Goal: Information Seeking & Learning: Learn about a topic

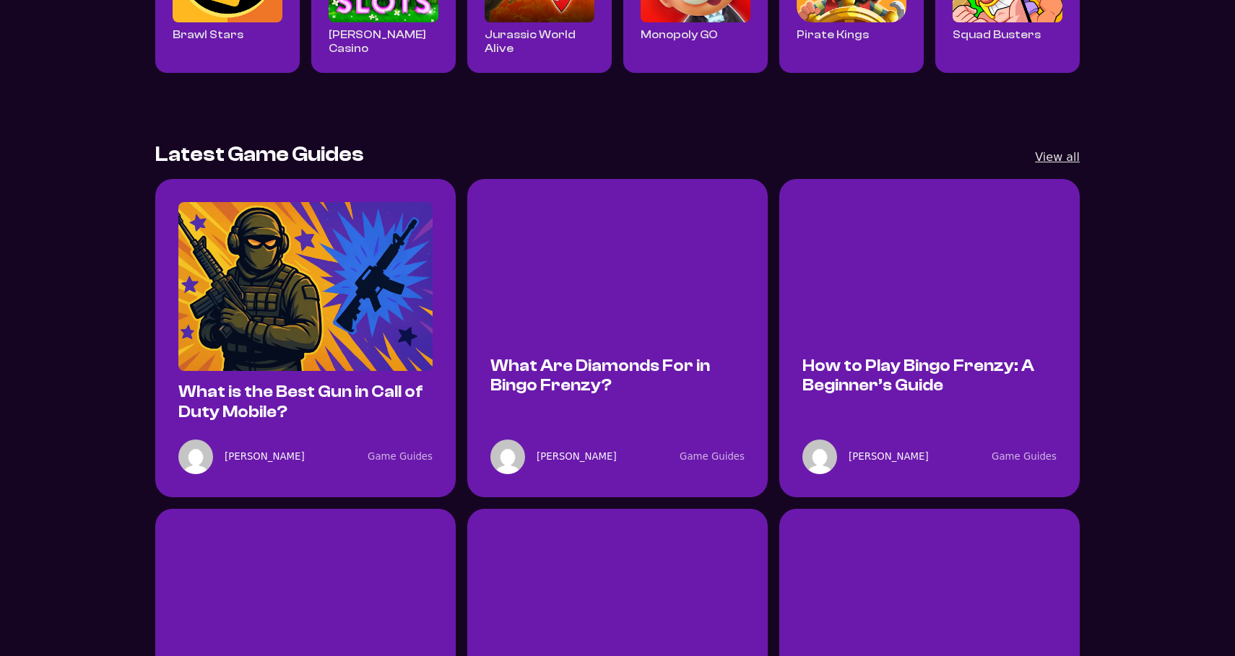
scroll to position [782, 0]
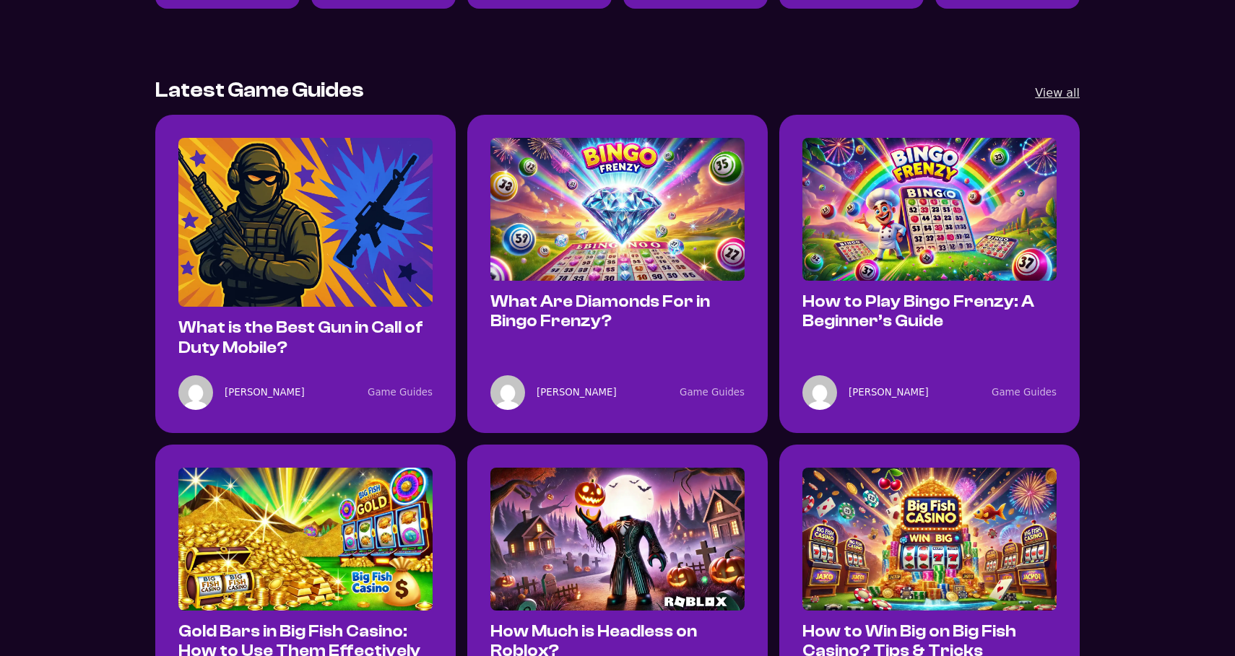
click at [414, 394] on link "Game Guides" at bounding box center [400, 392] width 65 height 11
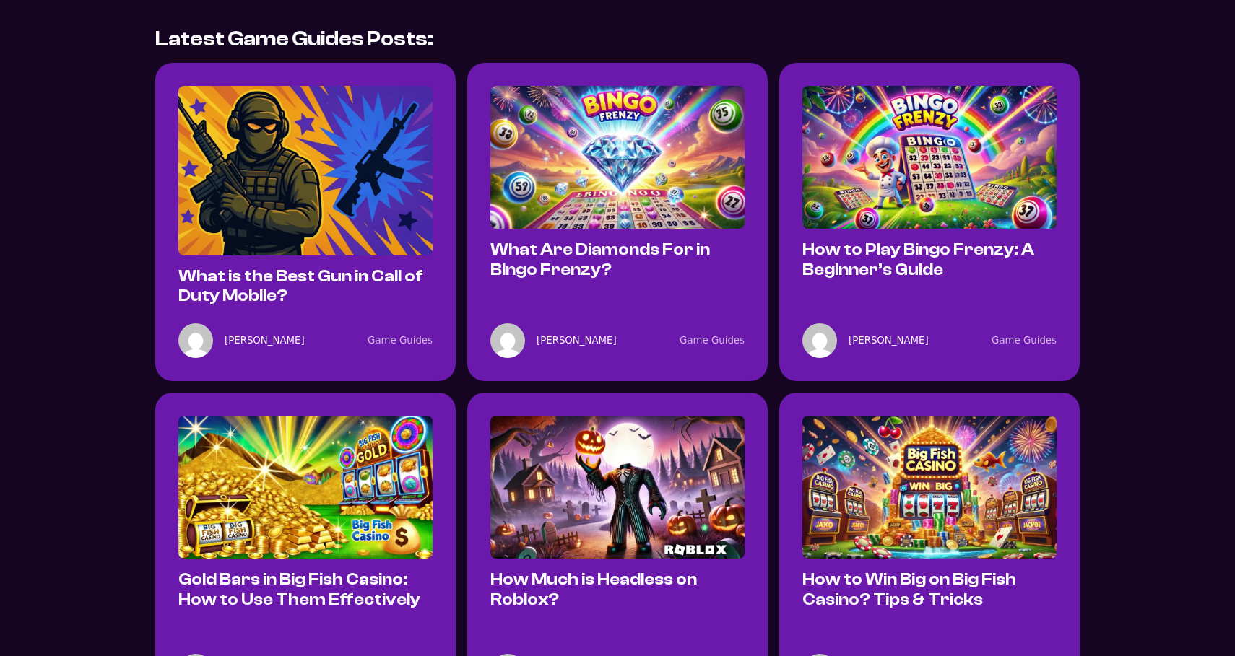
scroll to position [495, 0]
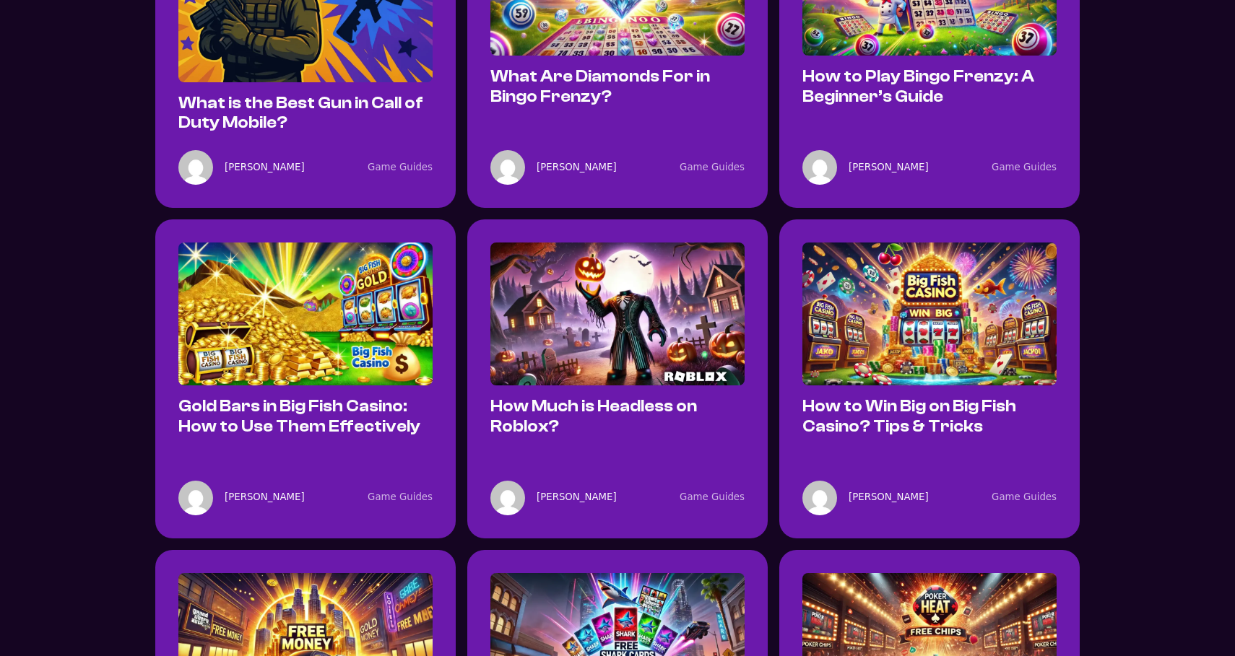
click at [331, 270] on img at bounding box center [305, 314] width 254 height 143
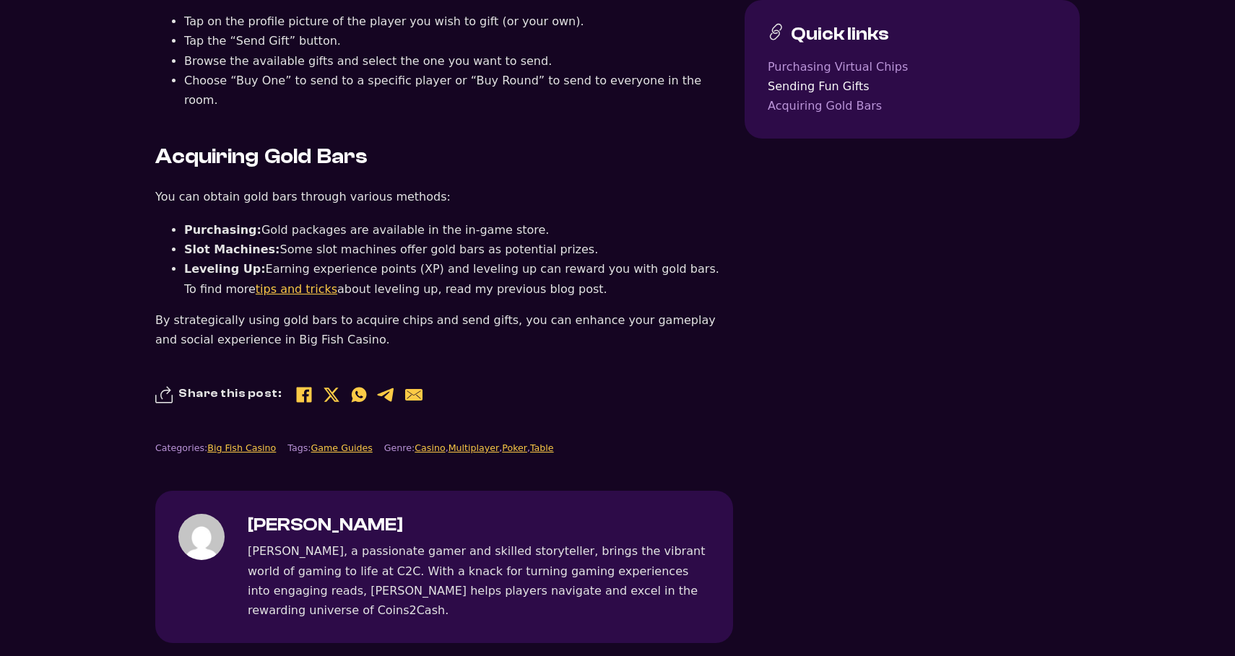
scroll to position [1424, 0]
click at [354, 443] on link "Game Guides" at bounding box center [341, 448] width 61 height 11
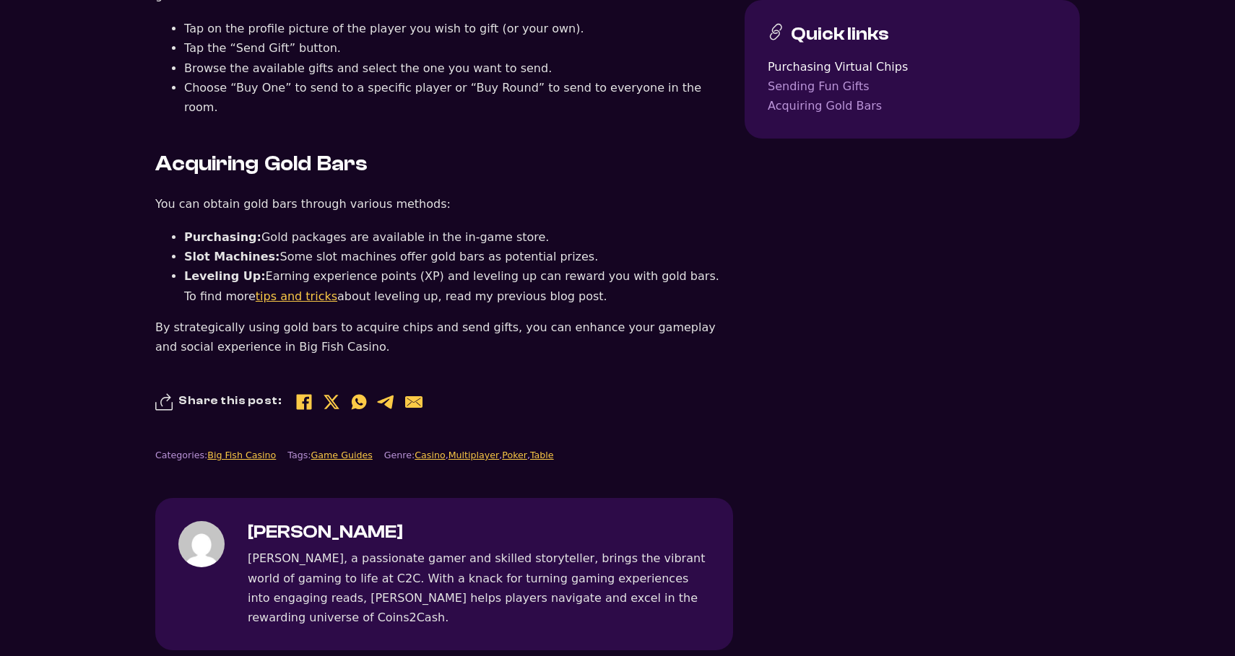
scroll to position [1424, 0]
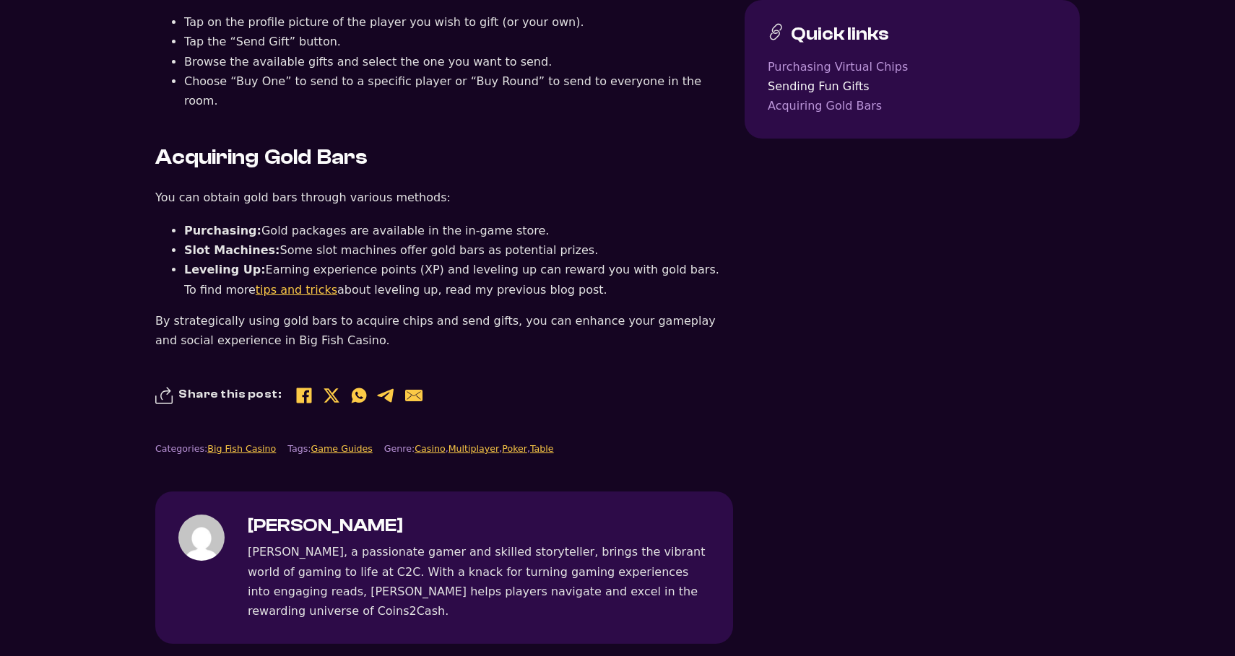
click at [426, 443] on link "Casino" at bounding box center [429, 448] width 30 height 11
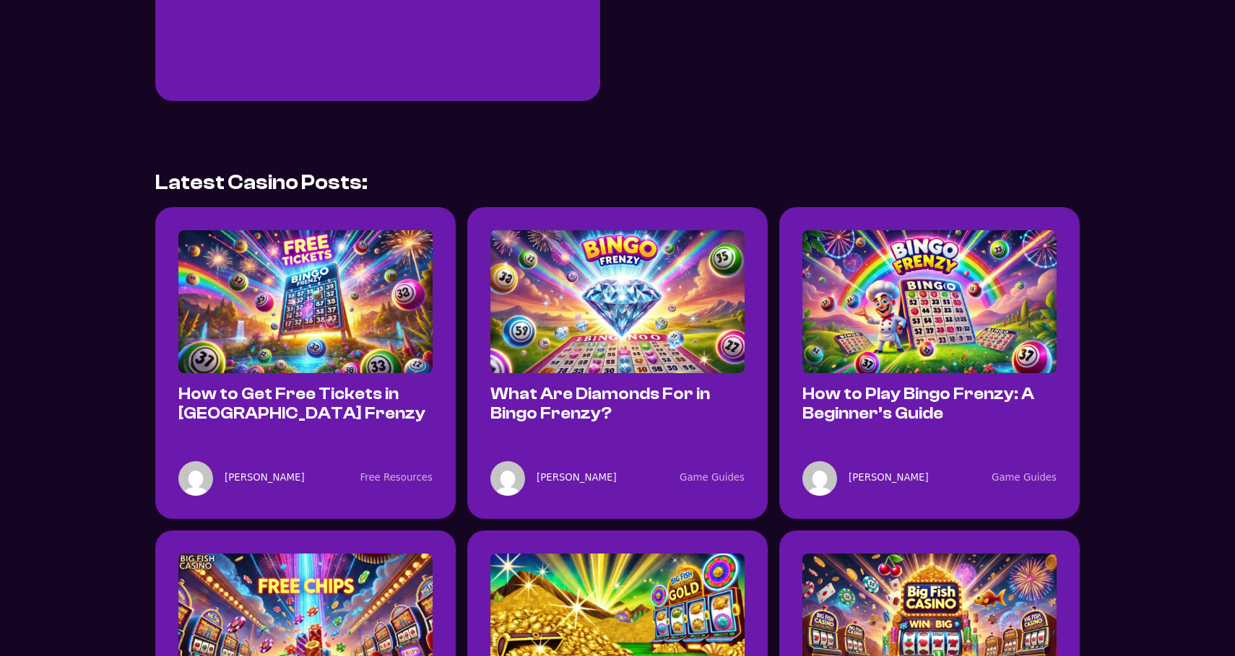
scroll to position [419, 0]
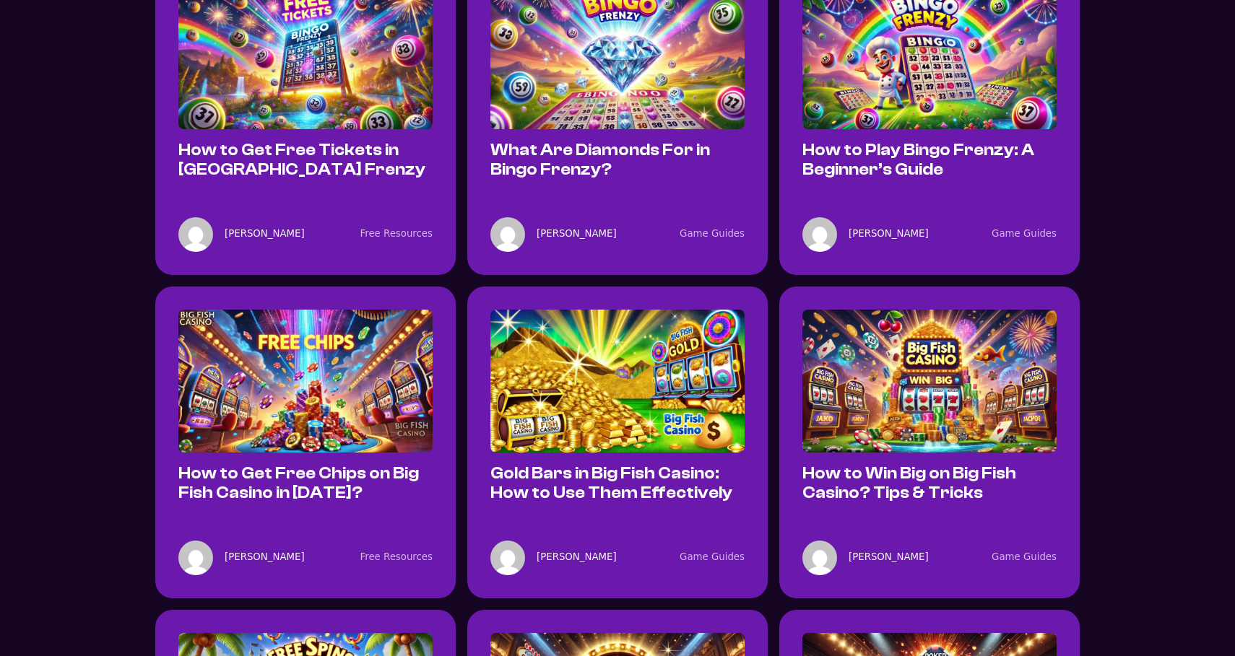
click at [654, 331] on img at bounding box center [617, 381] width 254 height 143
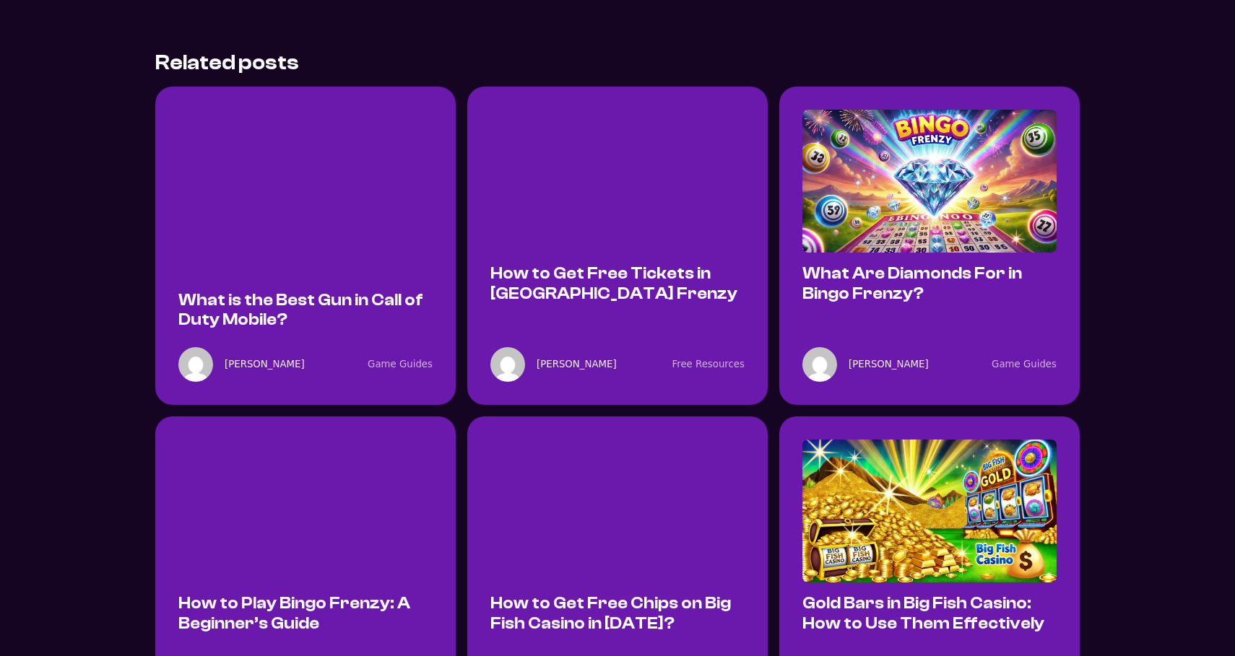
scroll to position [2623, 0]
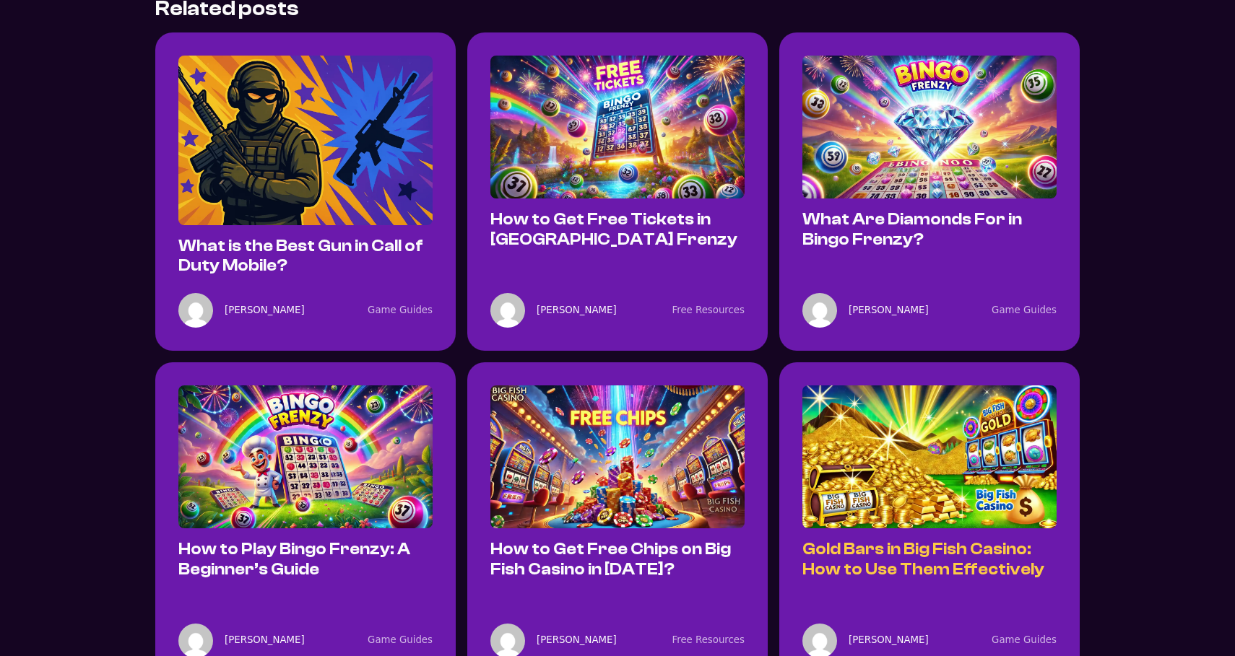
click at [913, 540] on link "Gold Bars in Big Fish Casino: How to Use Them Effectively" at bounding box center [923, 559] width 242 height 38
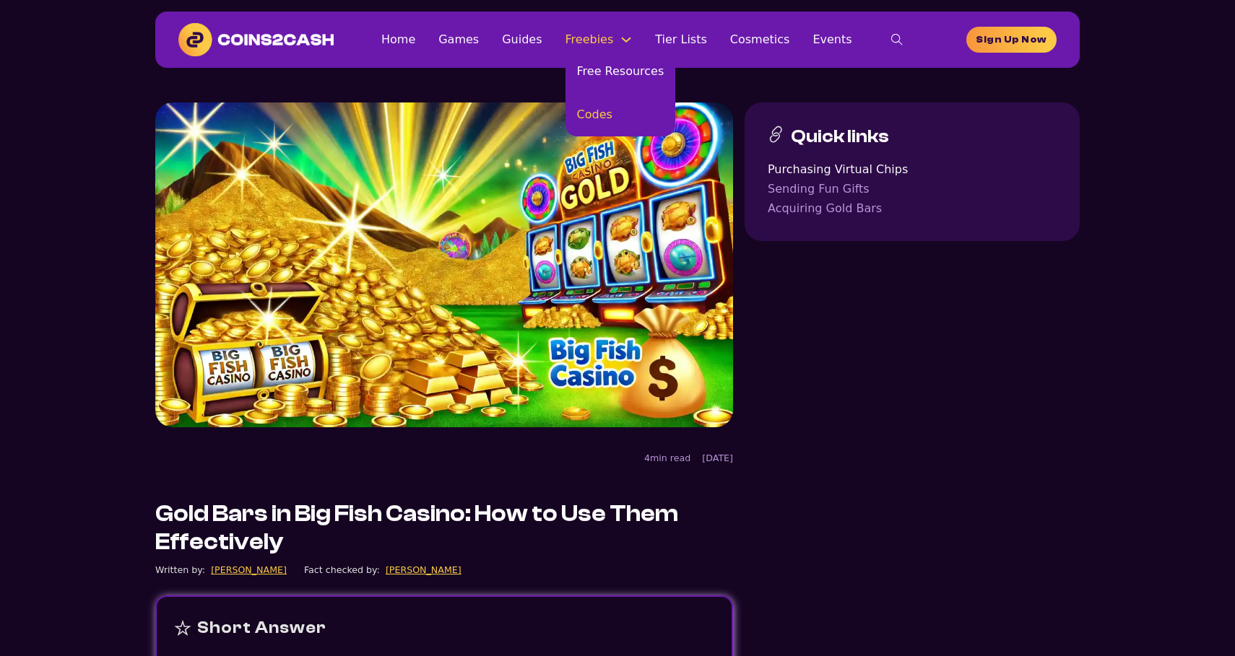
click at [610, 96] on link "Codes" at bounding box center [620, 114] width 110 height 43
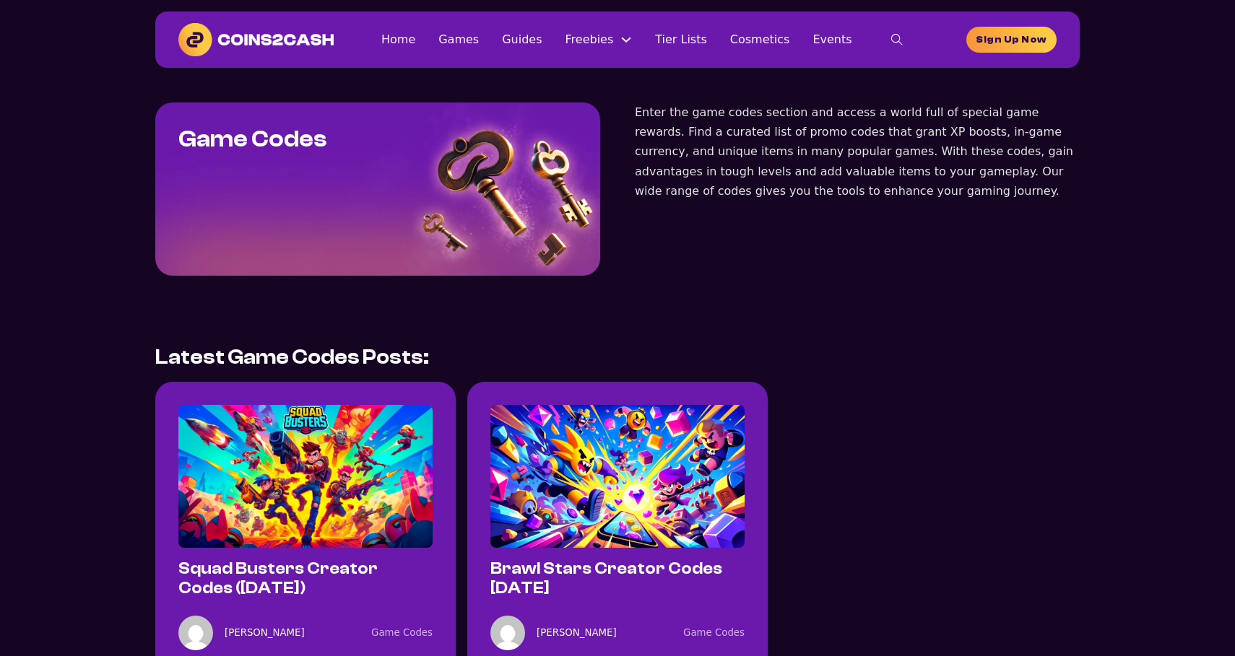
click at [295, 42] on img at bounding box center [255, 39] width 155 height 33
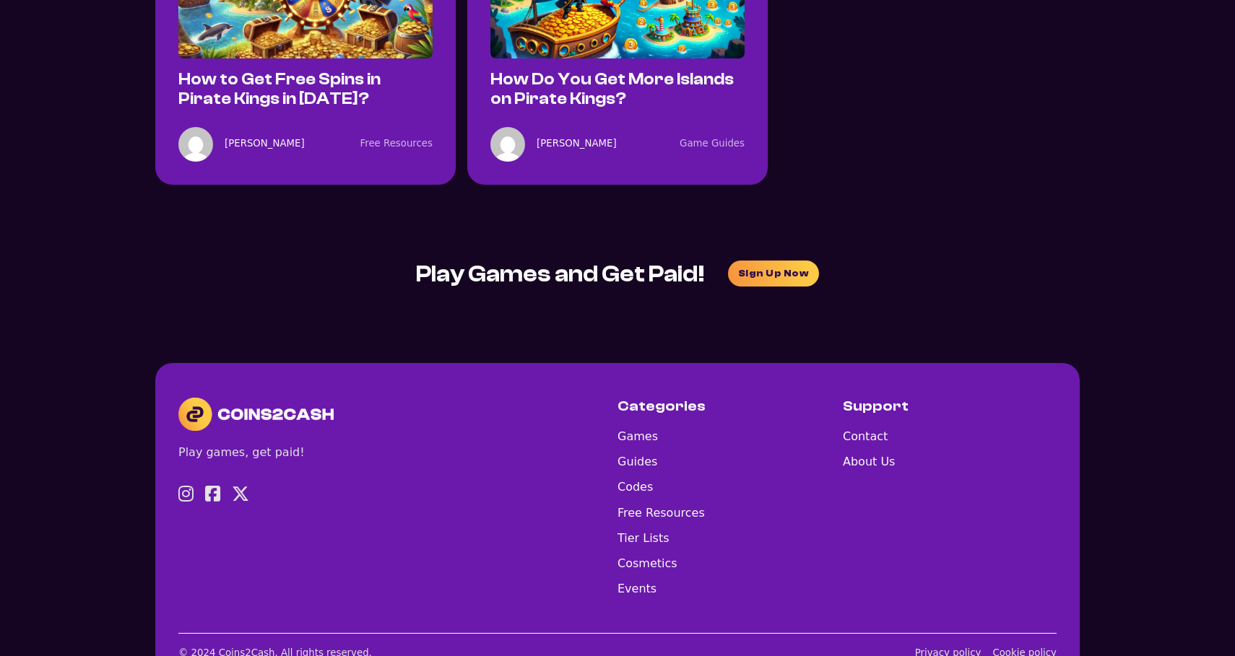
scroll to position [679, 0]
